Goal: Book appointment/travel/reservation

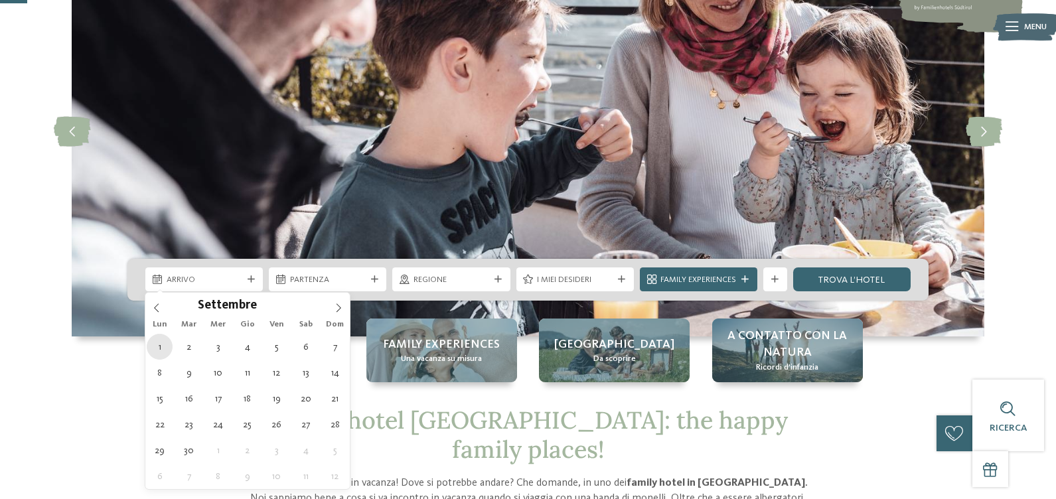
type div "[DATE]"
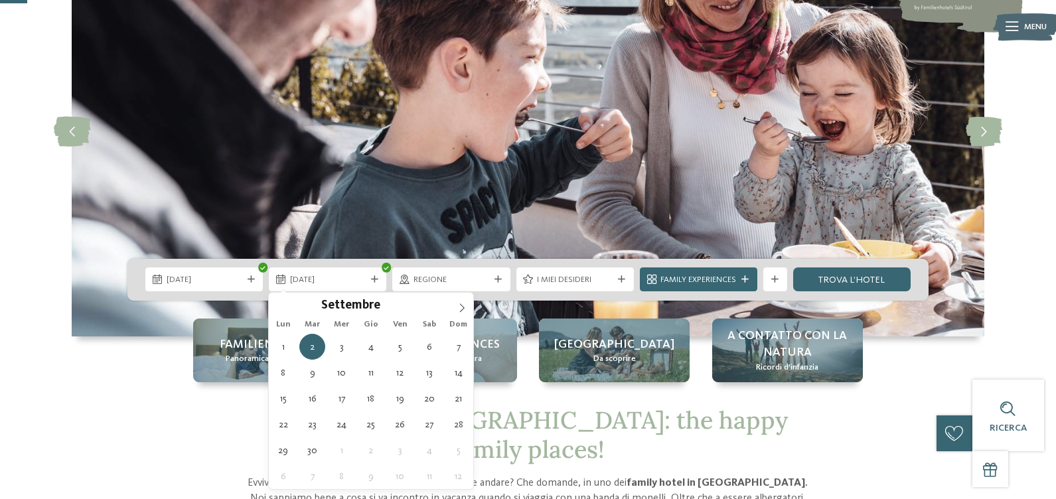
drag, startPoint x: 161, startPoint y: 348, endPoint x: 274, endPoint y: 330, distance: 114.9
type div "[DATE]"
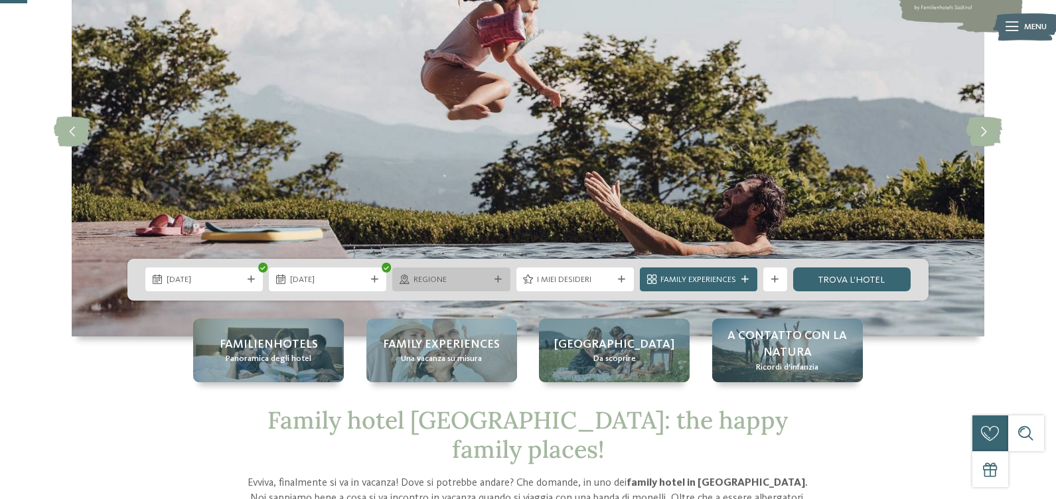
click at [437, 277] on span "Regione" at bounding box center [452, 280] width 76 height 12
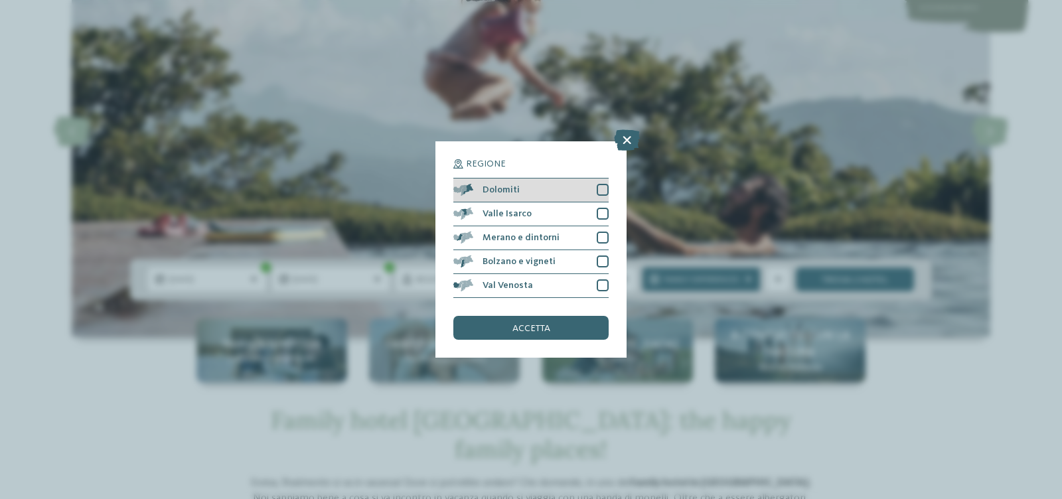
click at [552, 191] on div "Dolomiti" at bounding box center [530, 191] width 155 height 24
click at [509, 333] on div "accetta" at bounding box center [530, 328] width 155 height 24
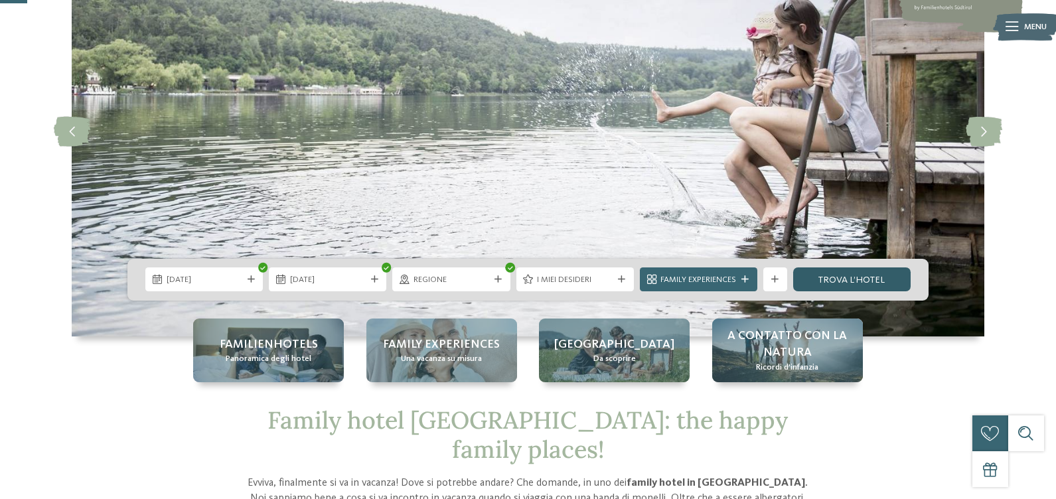
click at [826, 283] on link "trova l’hotel" at bounding box center [851, 280] width 117 height 24
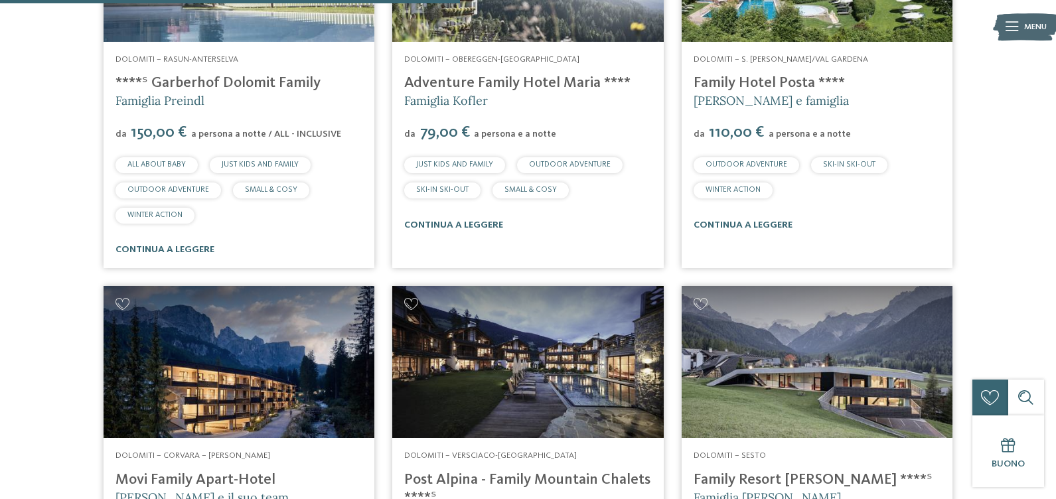
scroll to position [982, 0]
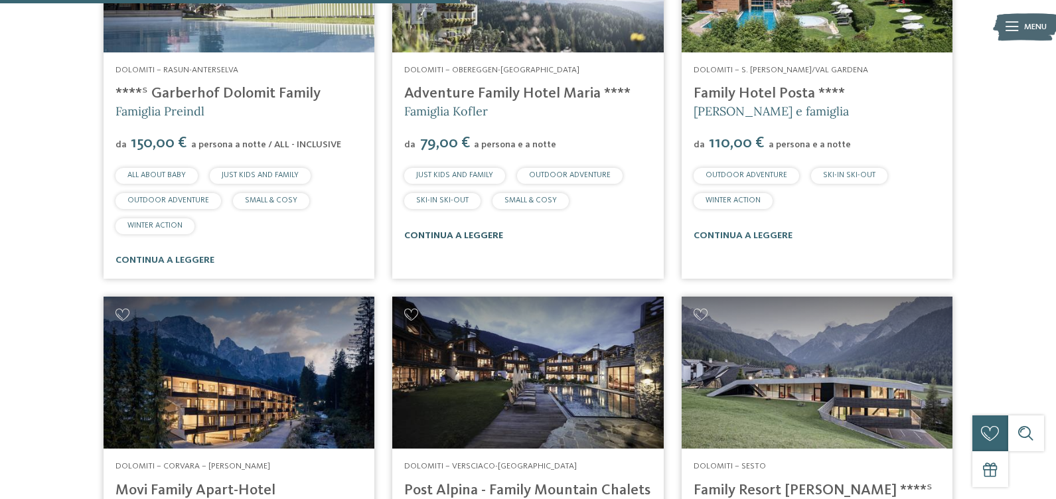
click at [453, 233] on link "continua a leggere" at bounding box center [453, 235] width 99 height 9
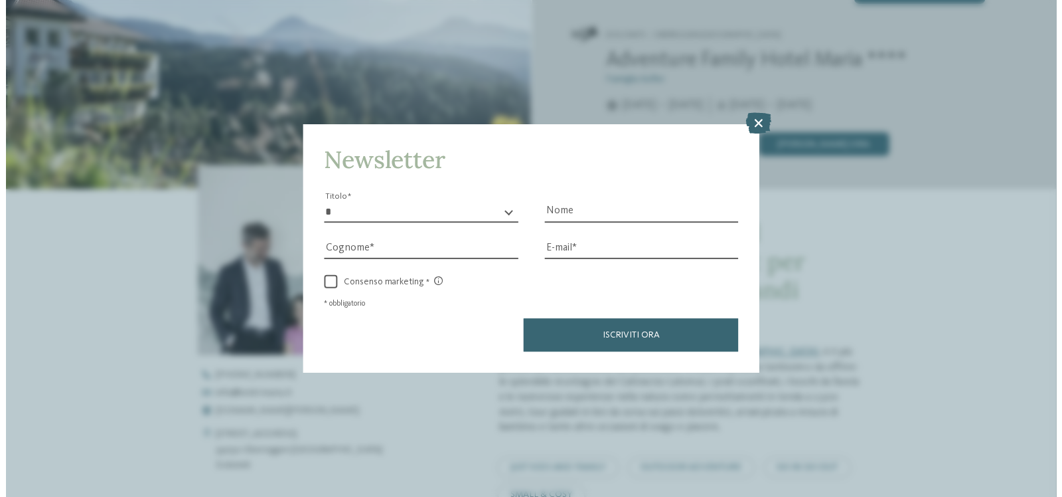
scroll to position [531, 0]
